Goal: Use online tool/utility: Utilize a website feature to perform a specific function

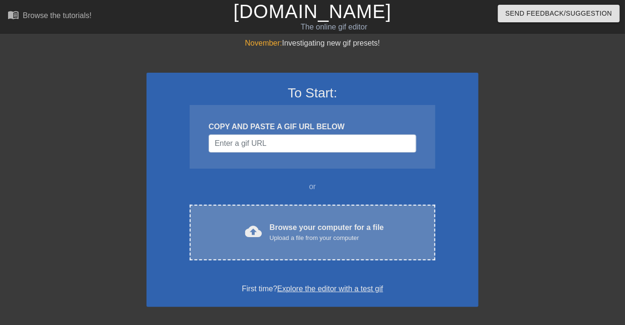
click at [278, 243] on div "cloud_upload Browse your computer for a file Upload a file from your computer C…" at bounding box center [313, 232] width 246 height 56
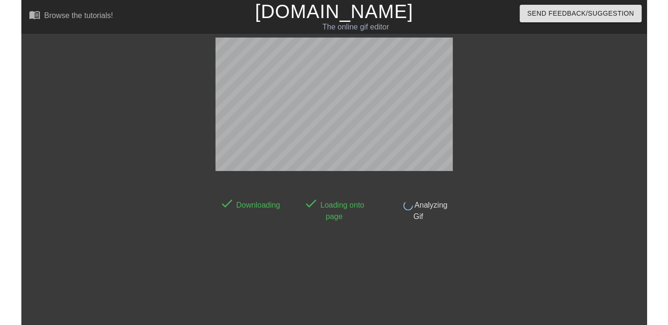
scroll to position [23, 0]
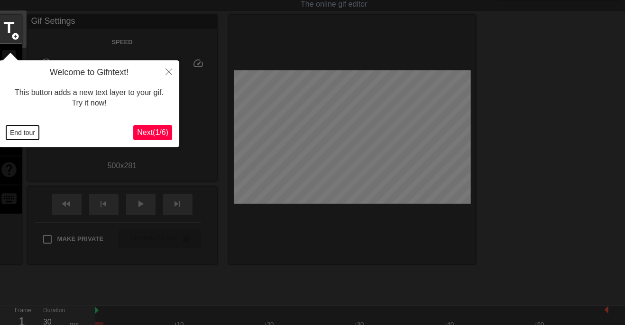
click at [21, 134] on button "End tour" at bounding box center [22, 132] width 33 height 14
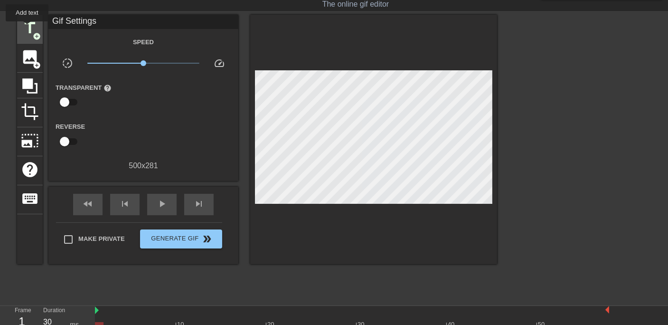
click at [28, 28] on span "title" at bounding box center [30, 28] width 18 height 18
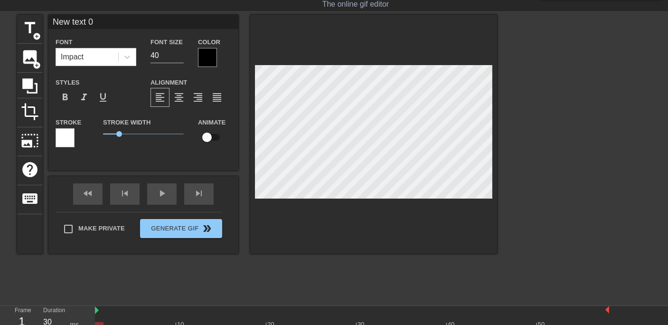
scroll to position [0, 1]
type textarea "DAV"
type input "DAVI"
type textarea "DAVI"
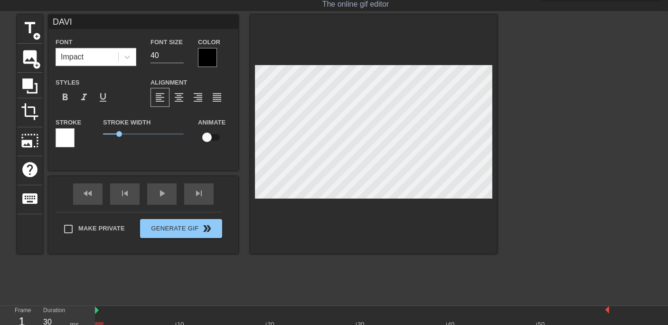
type input "[PERSON_NAME]"
type textarea "[PERSON_NAME]!"
type input "[PERSON_NAME]!!"
type textarea "[PERSON_NAME]!!"
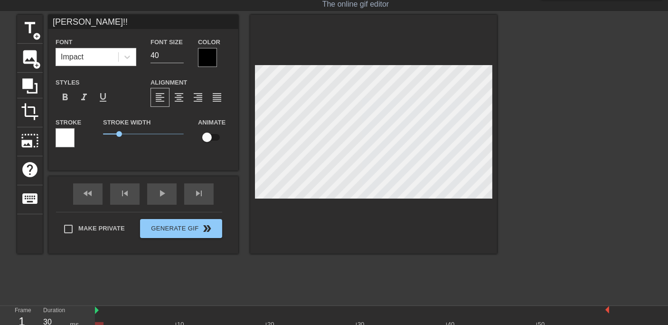
type input "[PERSON_NAME]!!!"
type textarea "[PERSON_NAME]!!!"
click at [209, 57] on div at bounding box center [207, 57] width 19 height 19
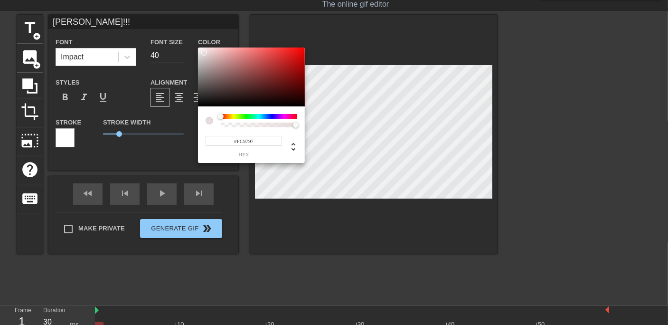
type input "#FFFFFF"
drag, startPoint x: 230, startPoint y: 65, endPoint x: 194, endPoint y: 45, distance: 41.8
click at [194, 45] on div "#FFFFFF hex" at bounding box center [334, 162] width 668 height 325
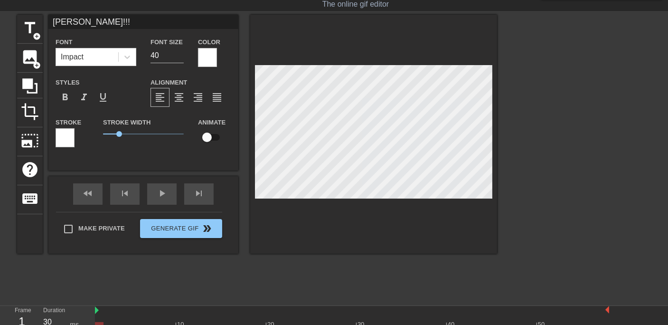
click at [64, 140] on div at bounding box center [65, 137] width 19 height 19
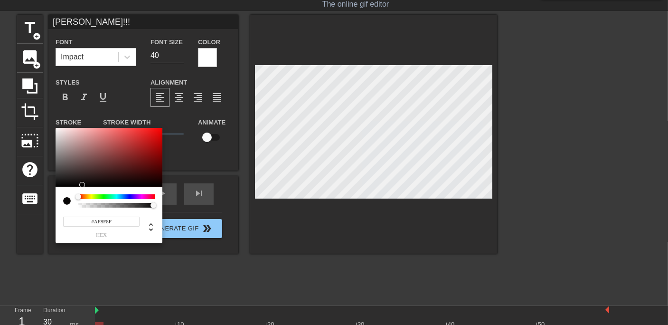
type input "#000000"
drag, startPoint x: 106, startPoint y: 175, endPoint x: 64, endPoint y: 190, distance: 44.7
click at [64, 190] on div "#000000 hex" at bounding box center [109, 185] width 107 height 115
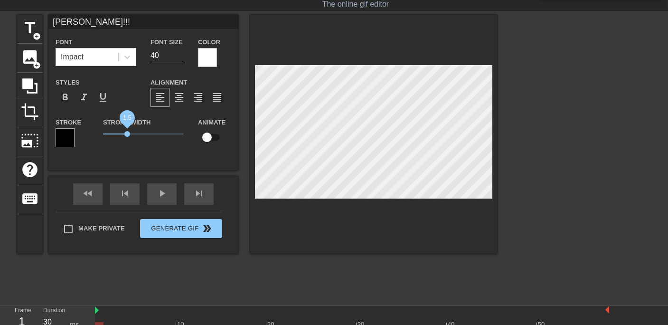
drag, startPoint x: 121, startPoint y: 132, endPoint x: 127, endPoint y: 134, distance: 6.9
click at [127, 134] on span "1.5" at bounding box center [127, 134] width 6 height 6
click at [72, 139] on div at bounding box center [65, 137] width 19 height 19
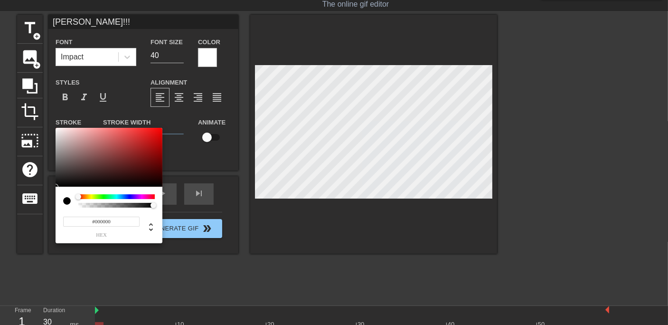
drag, startPoint x: 123, startPoint y: 149, endPoint x: 105, endPoint y: 213, distance: 66.4
click at [105, 213] on div "#000000 hex" at bounding box center [109, 185] width 107 height 115
drag, startPoint x: 138, startPoint y: 139, endPoint x: 188, endPoint y: 117, distance: 54.8
click at [188, 117] on div "#FF0000 hex" at bounding box center [334, 162] width 668 height 325
type input "#[DATE]"
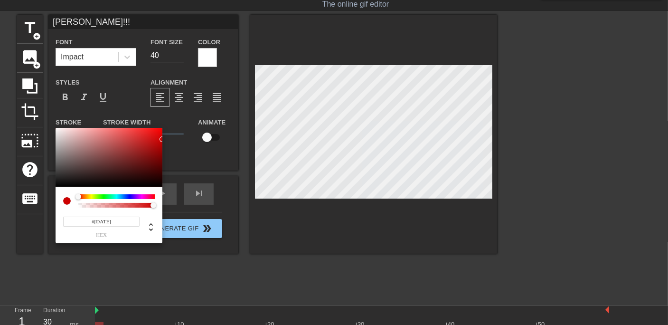
drag, startPoint x: 141, startPoint y: 141, endPoint x: 188, endPoint y: 139, distance: 46.6
click at [188, 139] on div "#[DATE] hex" at bounding box center [334, 162] width 668 height 325
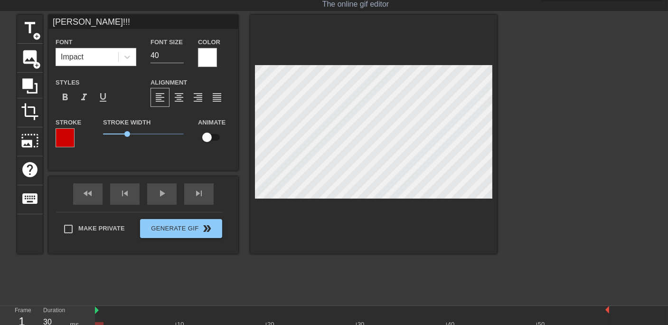
click at [520, 157] on div at bounding box center [579, 157] width 142 height 285
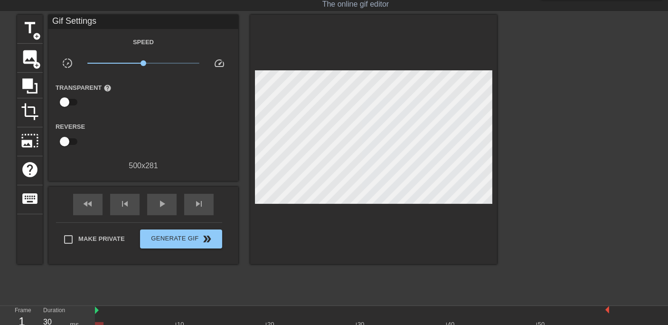
click at [529, 148] on div at bounding box center [579, 157] width 142 height 285
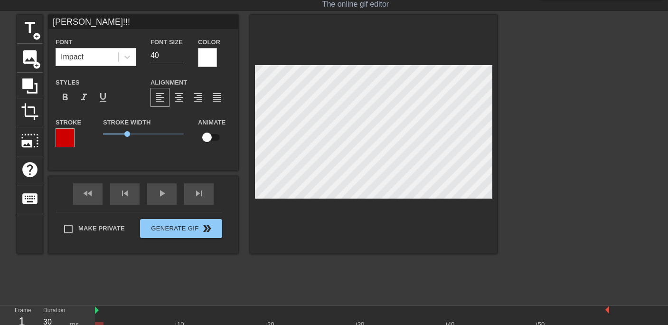
click at [555, 163] on div at bounding box center [579, 157] width 142 height 285
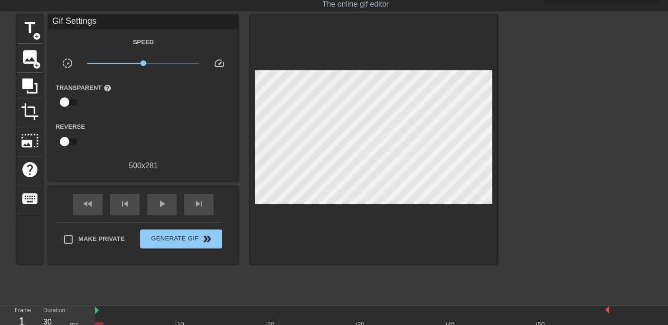
scroll to position [55, 0]
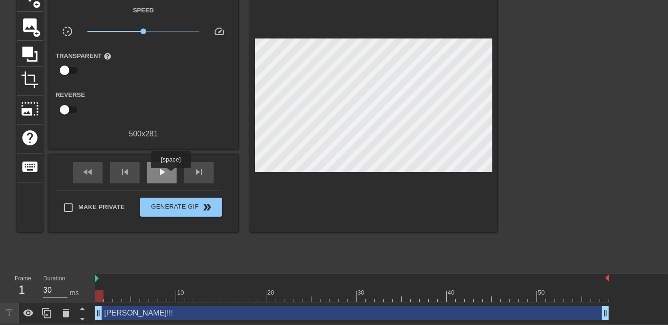
click at [172, 175] on div "play_arrow" at bounding box center [161, 172] width 29 height 21
click at [172, 175] on div "pause" at bounding box center [161, 172] width 29 height 21
click at [101, 297] on div at bounding box center [352, 296] width 514 height 12
click at [106, 297] on div at bounding box center [352, 296] width 514 height 12
click at [115, 297] on div at bounding box center [352, 296] width 514 height 12
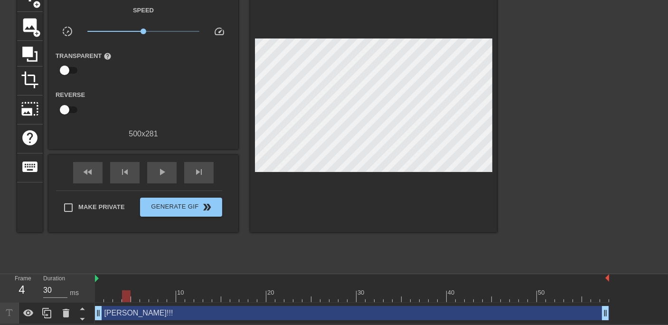
click at [127, 298] on div at bounding box center [352, 296] width 514 height 12
click at [136, 298] on div at bounding box center [352, 296] width 514 height 12
click at [139, 298] on div at bounding box center [135, 296] width 9 height 12
click at [145, 298] on div at bounding box center [352, 296] width 514 height 12
click at [162, 297] on div at bounding box center [352, 296] width 514 height 12
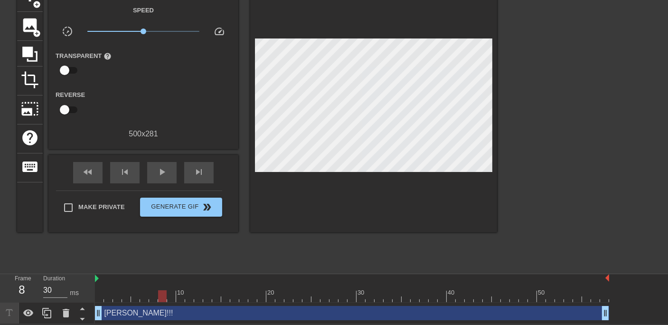
click at [181, 297] on div at bounding box center [352, 296] width 514 height 12
click at [192, 296] on div at bounding box center [352, 296] width 514 height 12
click at [267, 287] on div "20" at bounding box center [271, 291] width 9 height 9
click at [298, 292] on div at bounding box center [352, 296] width 514 height 12
click at [101, 290] on div at bounding box center [352, 296] width 514 height 12
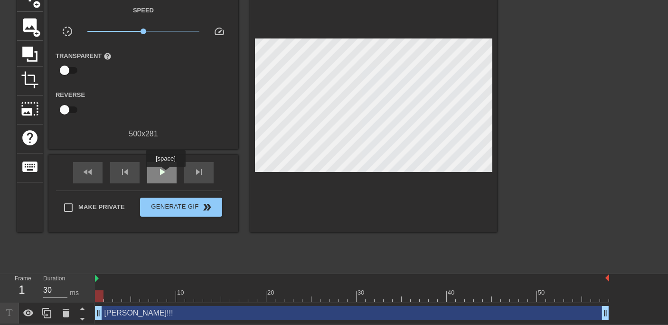
click at [167, 174] on span "play_arrow" at bounding box center [161, 171] width 11 height 11
click at [167, 174] on span "pause" at bounding box center [161, 171] width 11 height 11
click at [125, 296] on div at bounding box center [352, 296] width 514 height 12
click at [136, 298] on div at bounding box center [352, 296] width 514 height 12
click at [161, 298] on div at bounding box center [352, 296] width 514 height 12
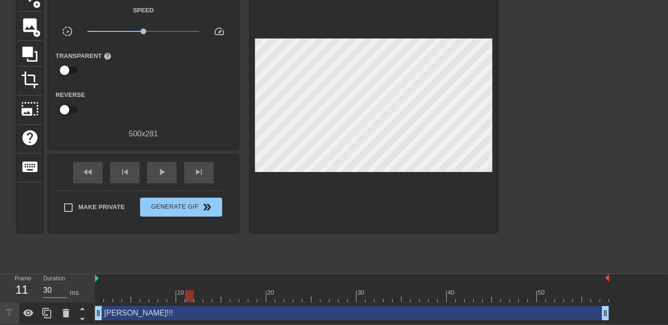
click at [191, 291] on div at bounding box center [352, 296] width 514 height 12
click at [204, 291] on div at bounding box center [352, 296] width 514 height 12
click at [218, 290] on div at bounding box center [352, 296] width 514 height 12
click at [207, 292] on div at bounding box center [352, 296] width 514 height 12
click at [215, 294] on div at bounding box center [352, 296] width 514 height 12
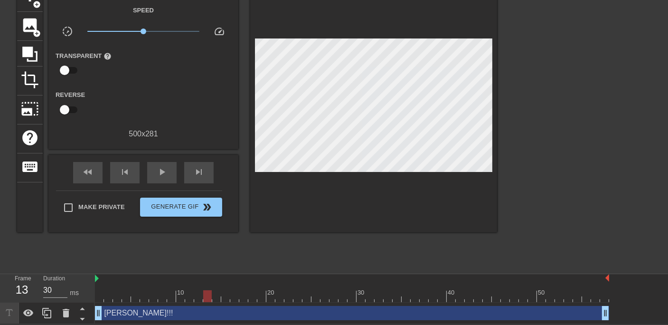
click at [205, 294] on div at bounding box center [352, 296] width 514 height 12
click at [198, 293] on div at bounding box center [352, 296] width 514 height 12
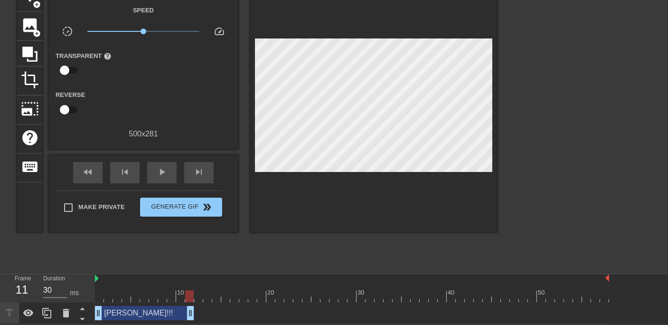
drag, startPoint x: 606, startPoint y: 313, endPoint x: 191, endPoint y: 304, distance: 415.2
click at [191, 304] on div "[PERSON_NAME]!!! drag_handle drag_handle" at bounding box center [352, 312] width 514 height 21
click at [47, 308] on icon at bounding box center [46, 312] width 11 height 11
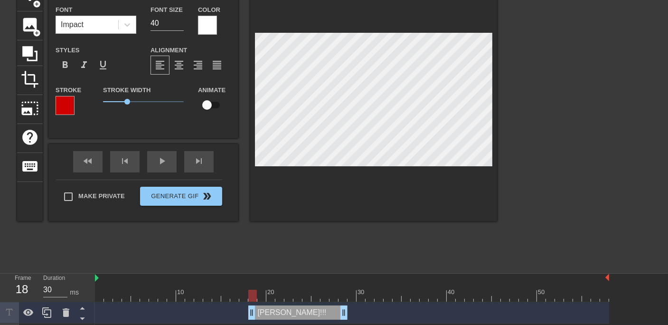
drag, startPoint x: 157, startPoint y: 312, endPoint x: 308, endPoint y: 314, distance: 151.4
click at [308, 314] on div "[PERSON_NAME]!!! drag_handle drag_handle" at bounding box center [297, 312] width 99 height 14
drag, startPoint x: 275, startPoint y: 309, endPoint x: 263, endPoint y: 311, distance: 12.1
click at [263, 311] on div "[PERSON_NAME]!!! drag_handle drag_handle" at bounding box center [288, 312] width 99 height 14
click at [250, 292] on div at bounding box center [352, 295] width 514 height 12
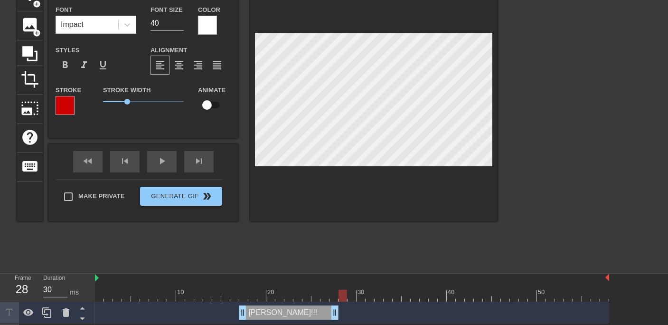
drag, startPoint x: 263, startPoint y: 292, endPoint x: 343, endPoint y: 296, distance: 79.3
click at [343, 296] on div at bounding box center [352, 295] width 514 height 12
click at [45, 310] on icon at bounding box center [46, 312] width 9 height 10
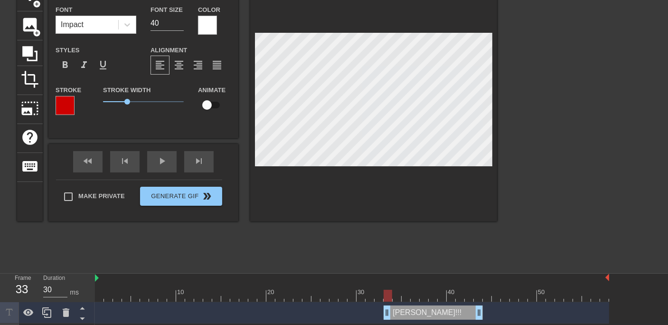
drag, startPoint x: 274, startPoint y: 312, endPoint x: 417, endPoint y: 304, distance: 144.0
click at [417, 304] on div "[PERSON_NAME]!!! drag_handle drag_handle" at bounding box center [352, 312] width 514 height 21
drag, startPoint x: 397, startPoint y: 292, endPoint x: 493, endPoint y: 293, distance: 95.8
click at [493, 293] on div at bounding box center [352, 295] width 514 height 12
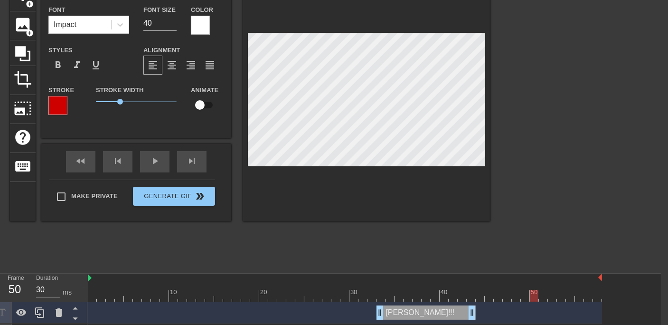
drag, startPoint x: 464, startPoint y: 297, endPoint x: 536, endPoint y: 294, distance: 71.7
click at [536, 294] on div at bounding box center [345, 295] width 514 height 12
click at [35, 315] on icon at bounding box center [39, 311] width 11 height 11
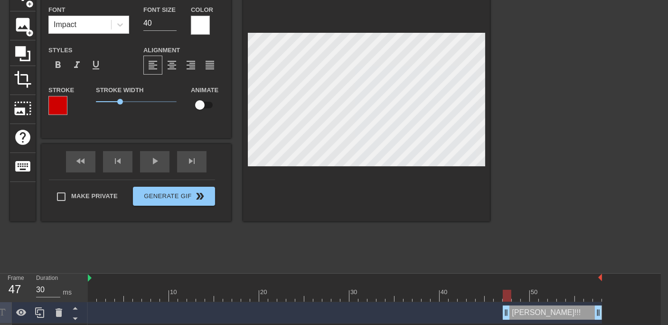
drag, startPoint x: 397, startPoint y: 308, endPoint x: 561, endPoint y: 295, distance: 164.2
click at [561, 295] on div "10 20 30 40 50 [PERSON_NAME]!!! drag_handle drag_handle [PERSON_NAME]!!! drag_h…" at bounding box center [374, 330] width 573 height 114
click at [157, 160] on div "fast_rewind skip_previous play_arrow skip_next" at bounding box center [136, 162] width 155 height 36
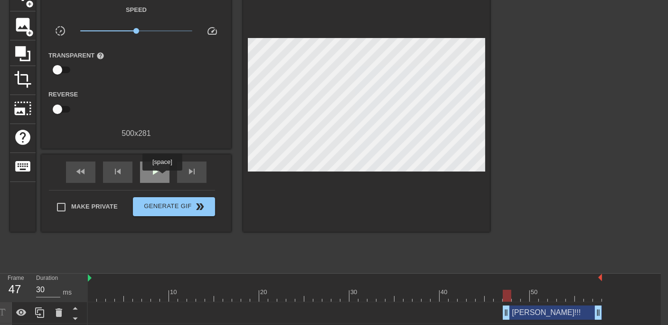
click at [163, 177] on div "play_arrow" at bounding box center [154, 171] width 29 height 21
click at [163, 177] on div "pause" at bounding box center [154, 171] width 29 height 21
drag, startPoint x: 598, startPoint y: 312, endPoint x: 617, endPoint y: 310, distance: 19.1
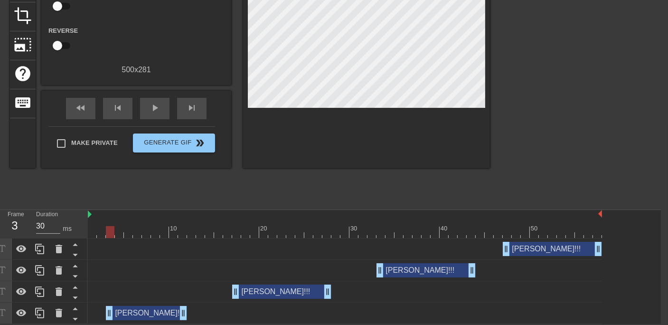
drag, startPoint x: 93, startPoint y: 309, endPoint x: 106, endPoint y: 311, distance: 13.4
drag, startPoint x: 100, startPoint y: 309, endPoint x: 106, endPoint y: 309, distance: 6.2
click at [159, 102] on span "play_arrow" at bounding box center [154, 107] width 11 height 11
drag, startPoint x: 232, startPoint y: 233, endPoint x: 393, endPoint y: 234, distance: 160.8
click at [393, 234] on div at bounding box center [345, 232] width 514 height 12
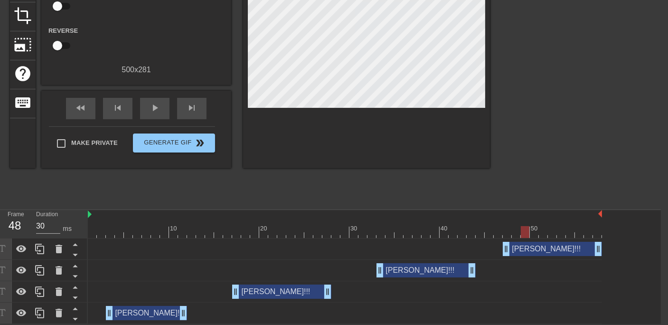
drag, startPoint x: 390, startPoint y: 234, endPoint x: 519, endPoint y: 227, distance: 128.8
click at [519, 227] on div at bounding box center [345, 232] width 514 height 12
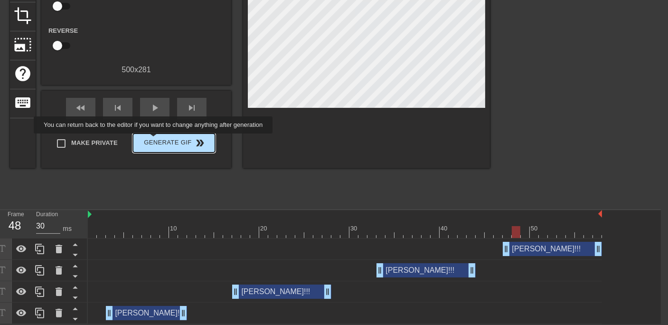
click at [159, 140] on span "Generate Gif double_arrow" at bounding box center [174, 142] width 74 height 11
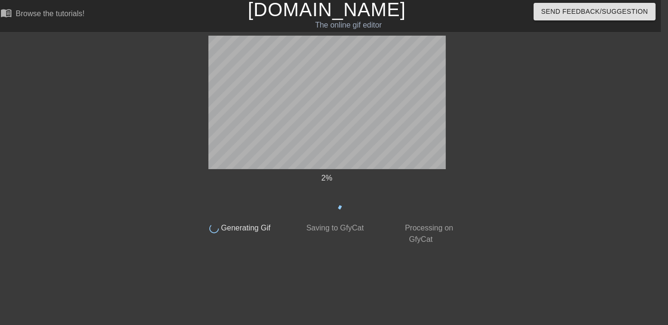
scroll to position [2, 7]
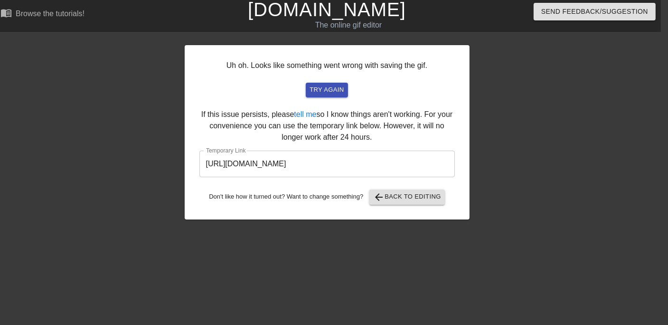
click at [324, 157] on input "[URL][DOMAIN_NAME]" at bounding box center [326, 163] width 255 height 27
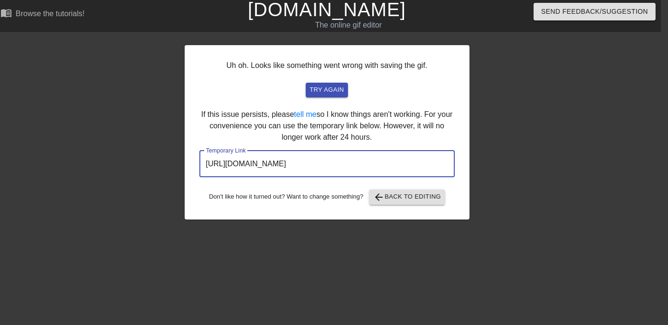
click at [324, 157] on input "[URL][DOMAIN_NAME]" at bounding box center [326, 163] width 255 height 27
click at [313, 163] on input "[URL][DOMAIN_NAME]" at bounding box center [326, 163] width 255 height 27
